Goal: Task Accomplishment & Management: Complete application form

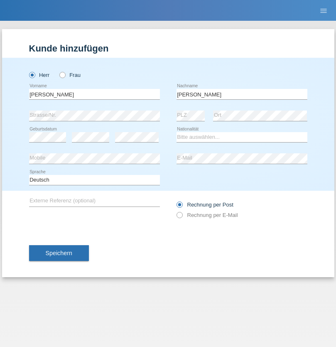
type input "[PERSON_NAME]"
select select "PL"
select select "C"
select select "11"
select select "03"
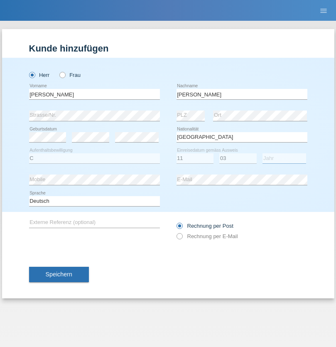
select select "2021"
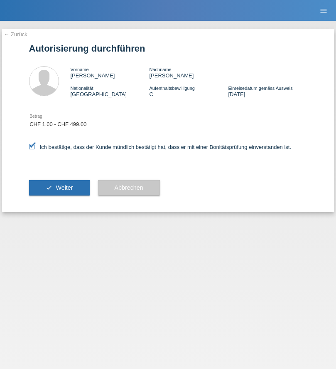
select select "1"
click at [59, 187] on span "Weiter" at bounding box center [64, 187] width 17 height 7
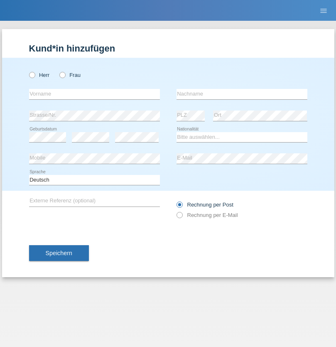
radio input "true"
click at [94, 94] on input "text" at bounding box center [94, 94] width 131 height 10
type input "[PERSON_NAME]"
click at [242, 94] on input "text" at bounding box center [242, 94] width 131 height 10
type input "Kayikci"
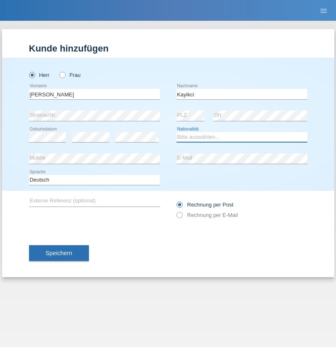
select select "CH"
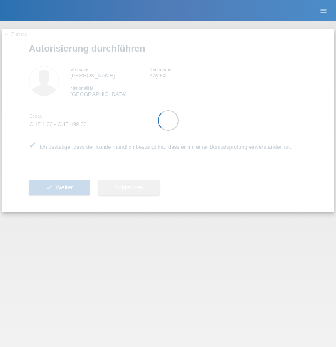
select select "1"
